Goal: Transaction & Acquisition: Purchase product/service

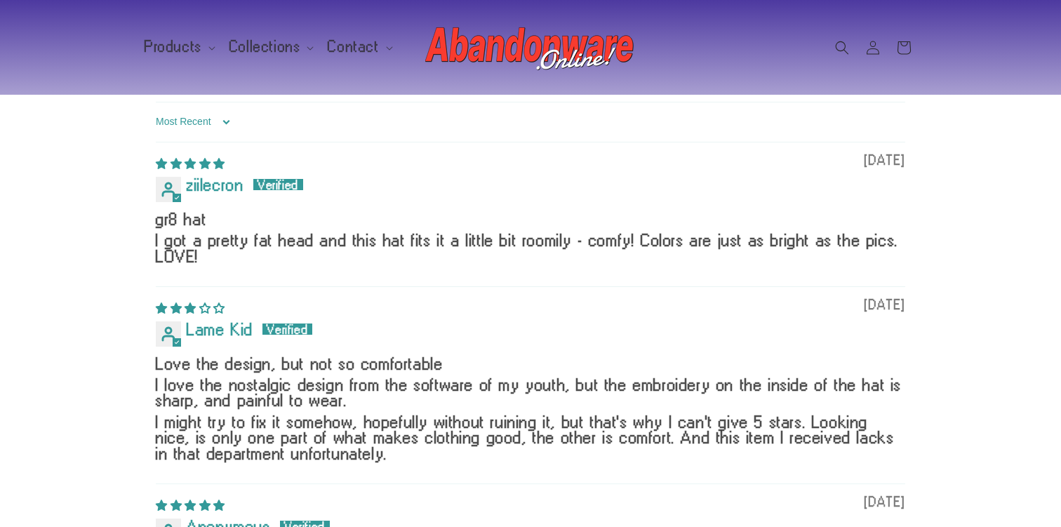
scroll to position [1554, 0]
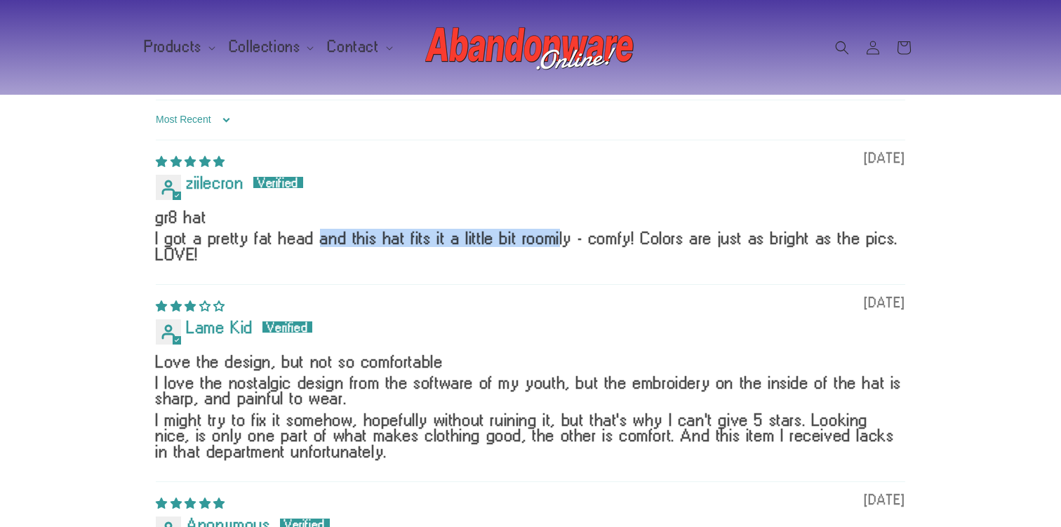
drag, startPoint x: 323, startPoint y: 238, endPoint x: 560, endPoint y: 243, distance: 237.8
click at [560, 243] on p "I got a pretty fat head and this hat fits it a little bit roomily - comfy! Colo…" at bounding box center [530, 246] width 749 height 32
click at [560, 244] on p "I got a pretty fat head and this hat fits it a little bit roomily - comfy! Colo…" at bounding box center [530, 246] width 749 height 32
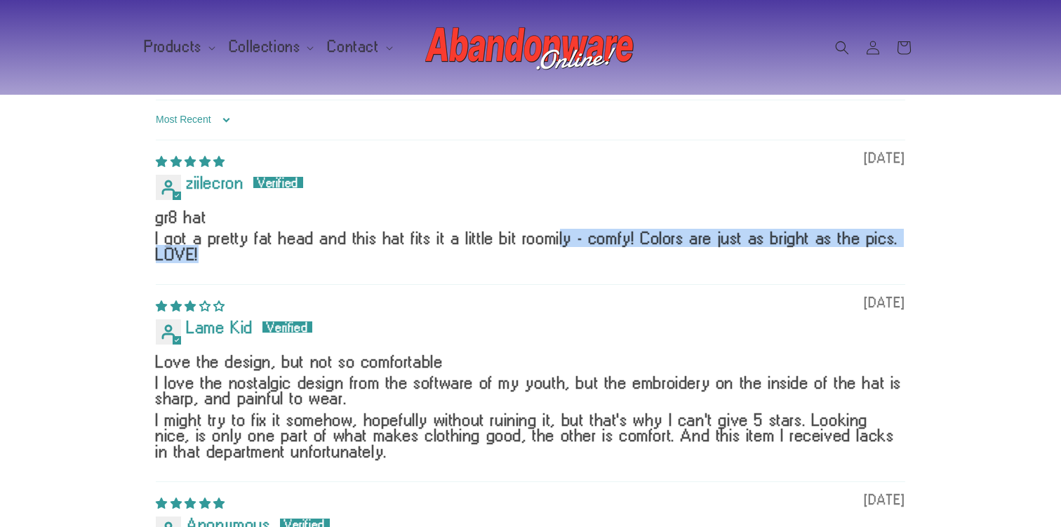
drag, startPoint x: 560, startPoint y: 244, endPoint x: 770, endPoint y: 250, distance: 209.8
click at [771, 251] on p "I got a pretty fat head and this hat fits it a little bit roomily - comfy! Colo…" at bounding box center [530, 246] width 749 height 32
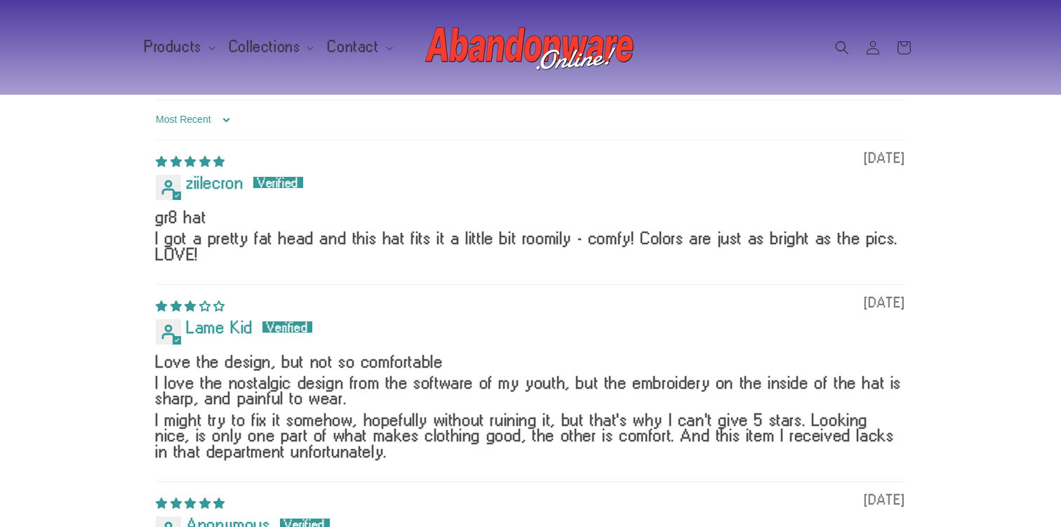
click at [757, 242] on p "I got a pretty fat head and this hat fits it a little bit roomily - comfy! Colo…" at bounding box center [530, 246] width 749 height 32
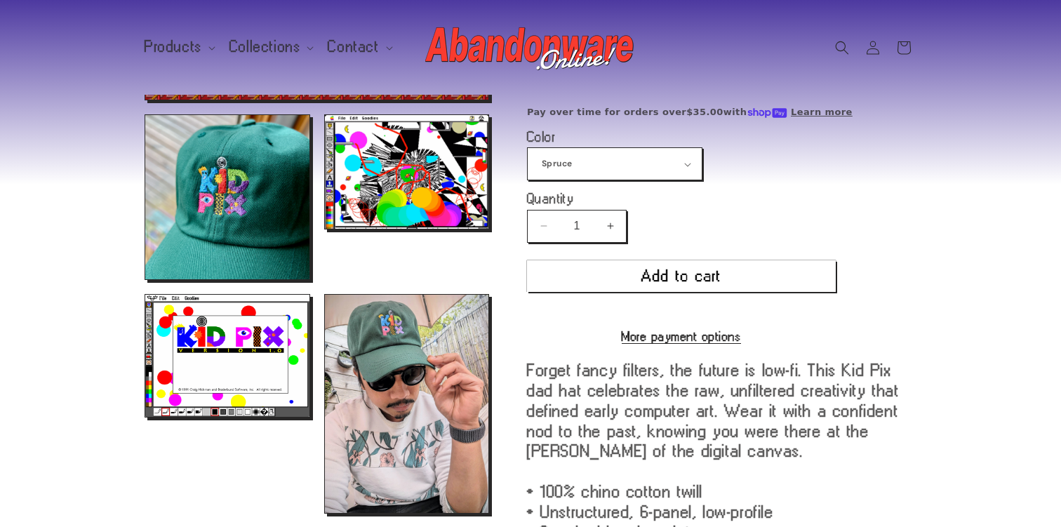
scroll to position [0, 0]
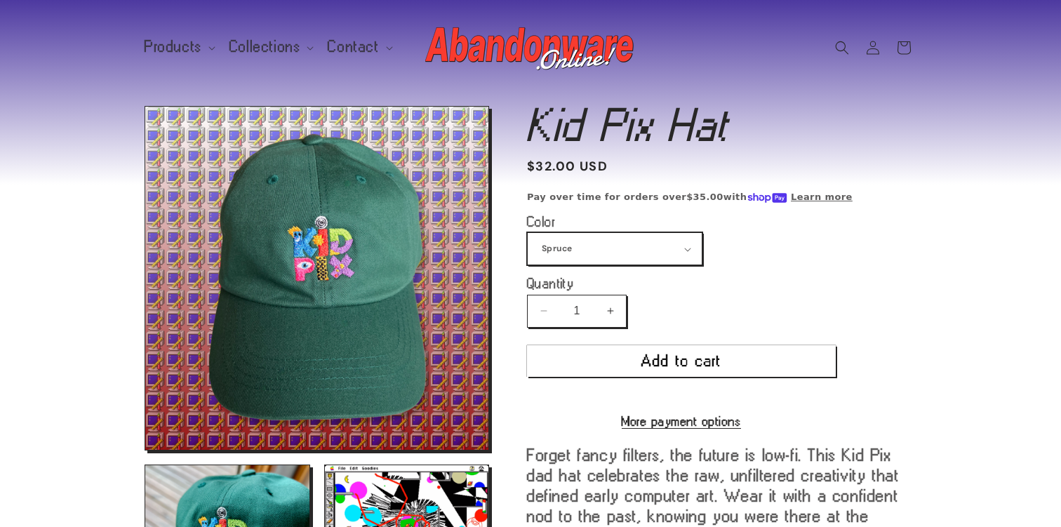
click at [658, 252] on select "Spruce Navy" at bounding box center [614, 249] width 174 height 32
click at [527, 233] on select "Spruce Navy" at bounding box center [614, 249] width 174 height 32
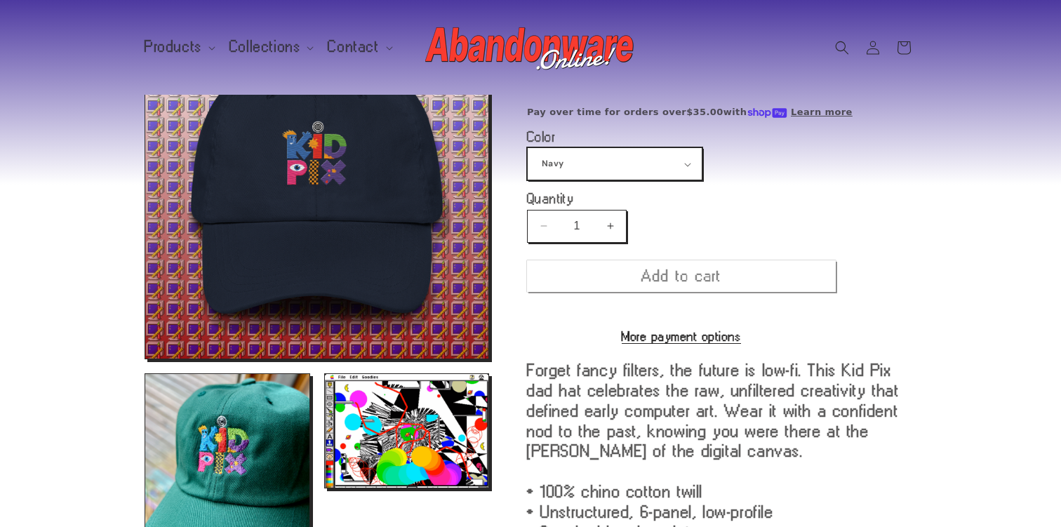
scroll to position [106, 0]
click at [663, 168] on select "Spruce Navy" at bounding box center [614, 164] width 174 height 32
select select "Spruce"
click at [527, 148] on select "Spruce Navy" at bounding box center [614, 164] width 174 height 32
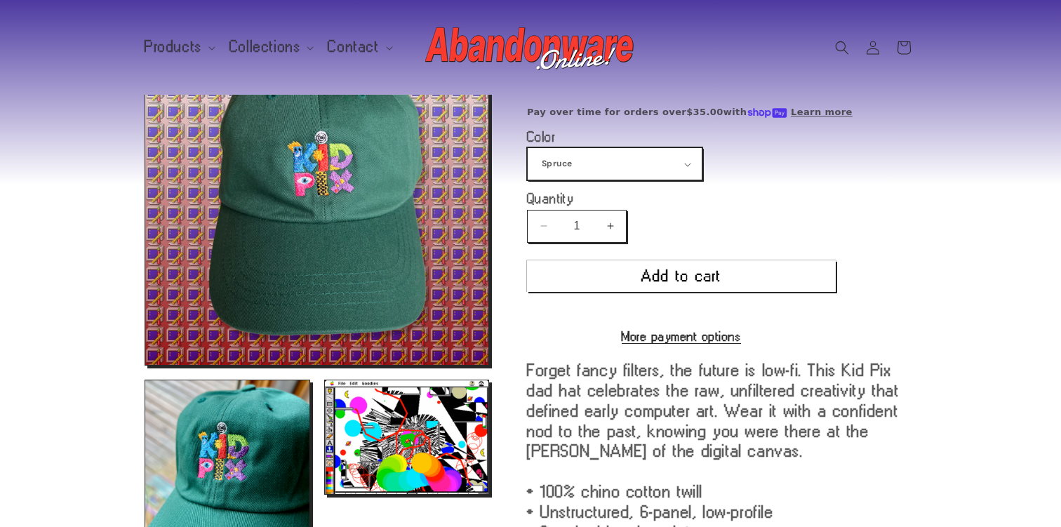
scroll to position [88, 0]
click at [325, 494] on button "Open media 4 in modal" at bounding box center [325, 494] width 0 height 0
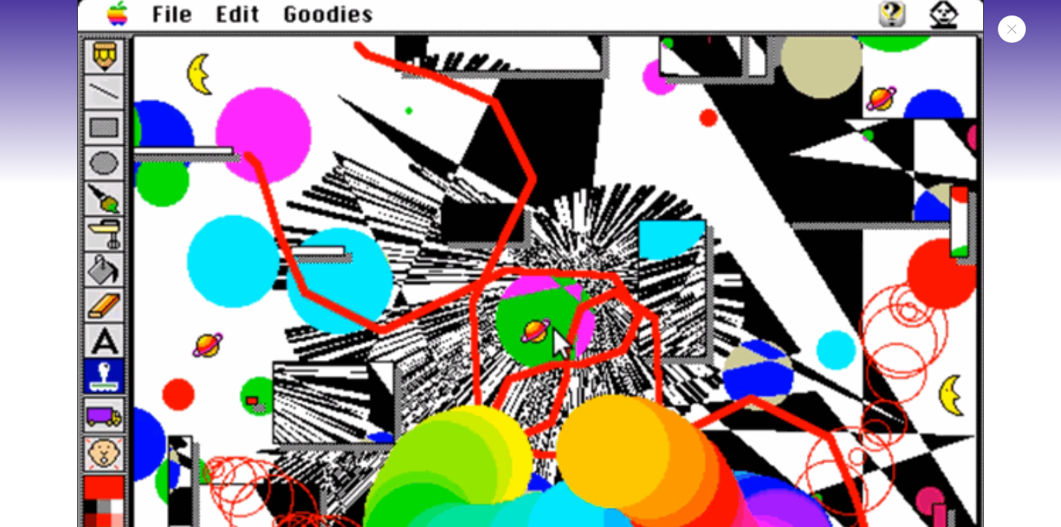
scroll to position [1841, 0]
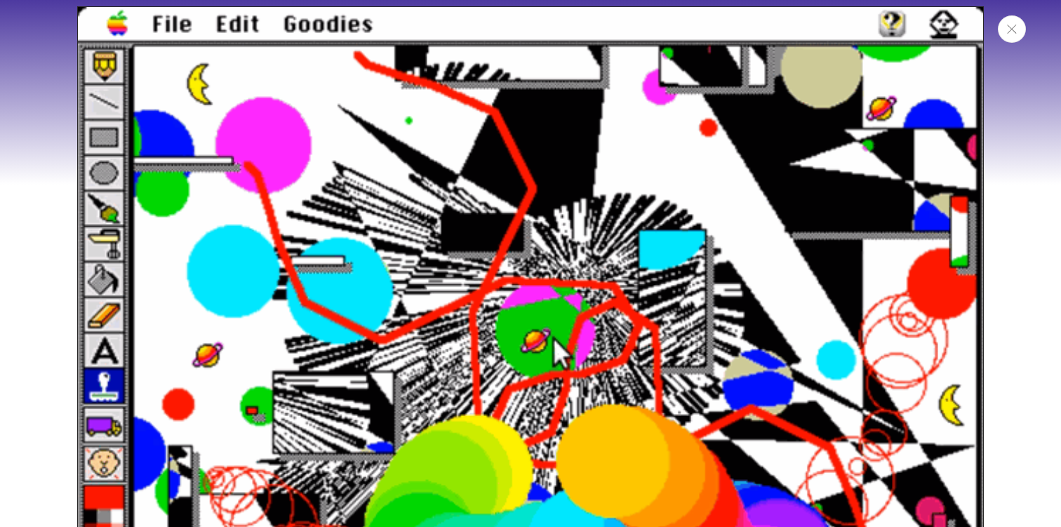
click at [1007, 27] on icon "Close" at bounding box center [1012, 29] width 10 height 9
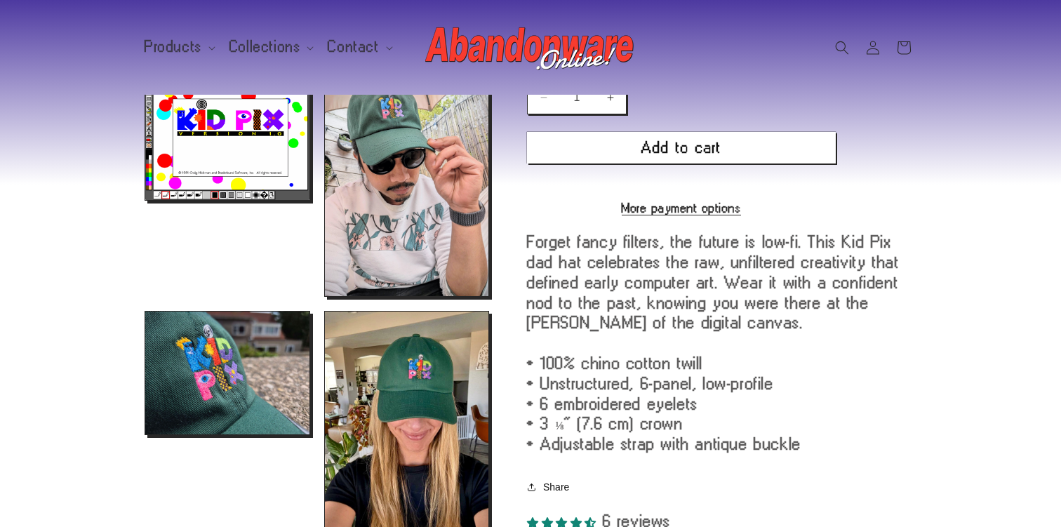
scroll to position [581, 0]
